Goal: Task Accomplishment & Management: Use online tool/utility

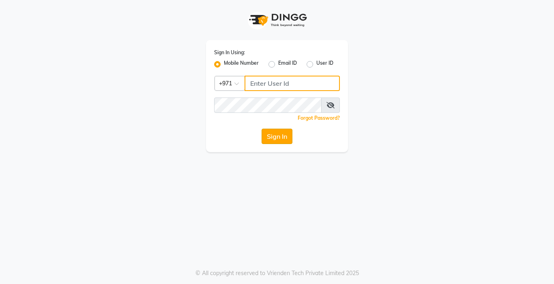
type input "567771563"
click at [278, 139] on button "Sign In" at bounding box center [276, 136] width 31 height 15
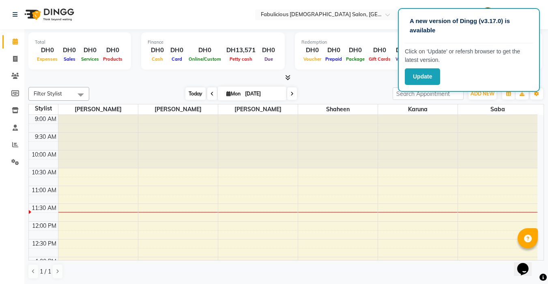
click at [189, 98] on span "Today" at bounding box center [195, 94] width 20 height 13
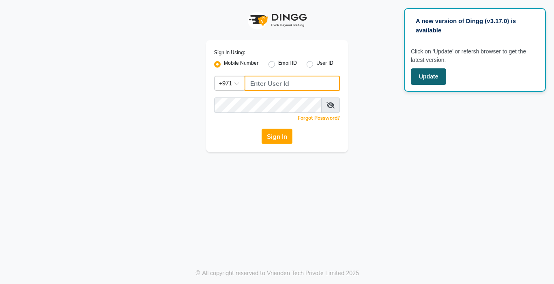
type input "567771563"
click at [426, 74] on button "Update" at bounding box center [428, 76] width 35 height 17
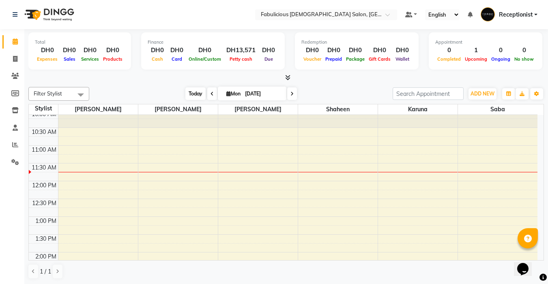
click at [194, 96] on span "Today" at bounding box center [195, 94] width 20 height 13
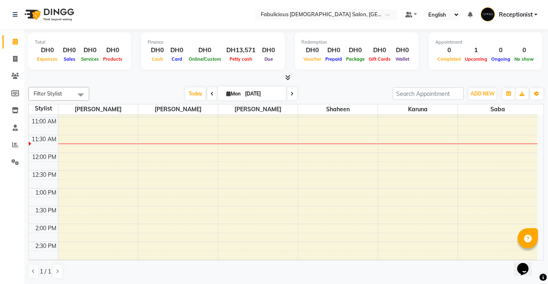
scroll to position [31, 0]
